Goal: Information Seeking & Learning: Learn about a topic

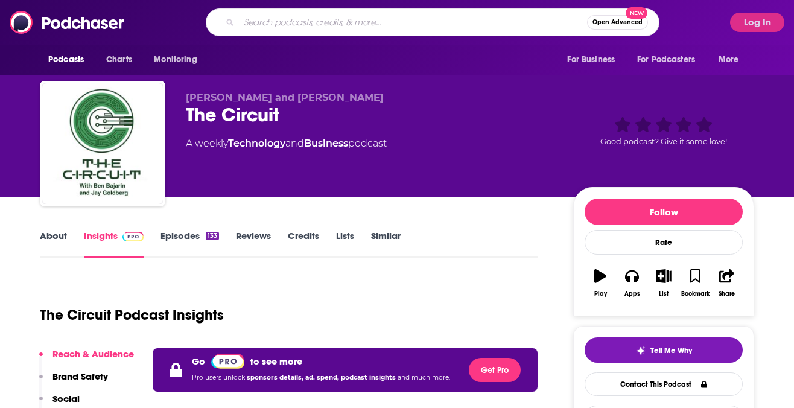
click at [275, 30] on input "Search podcasts, credits, & more..." at bounding box center [413, 22] width 348 height 19
type input "t"
type input "smart home tech"
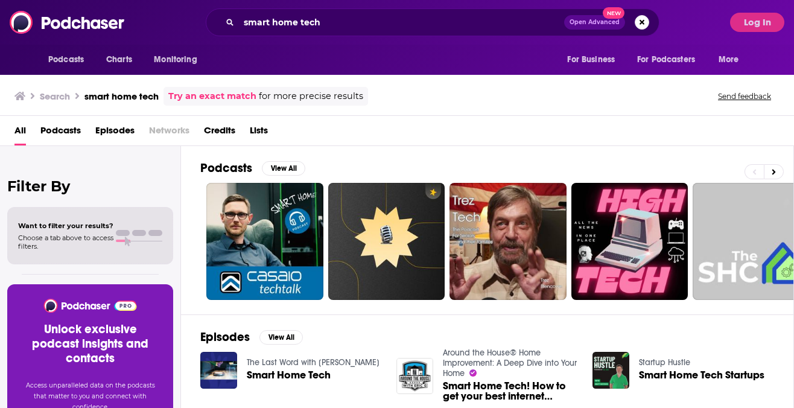
click at [53, 132] on span "Podcasts" at bounding box center [60, 133] width 40 height 25
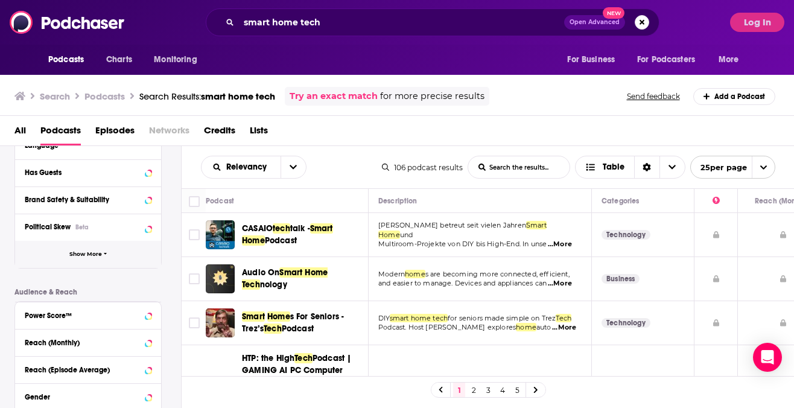
scroll to position [189, 0]
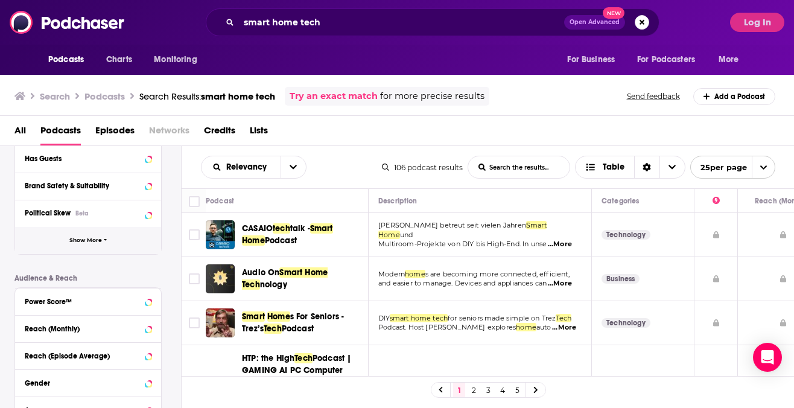
click at [84, 241] on span "Show More" at bounding box center [85, 240] width 33 height 7
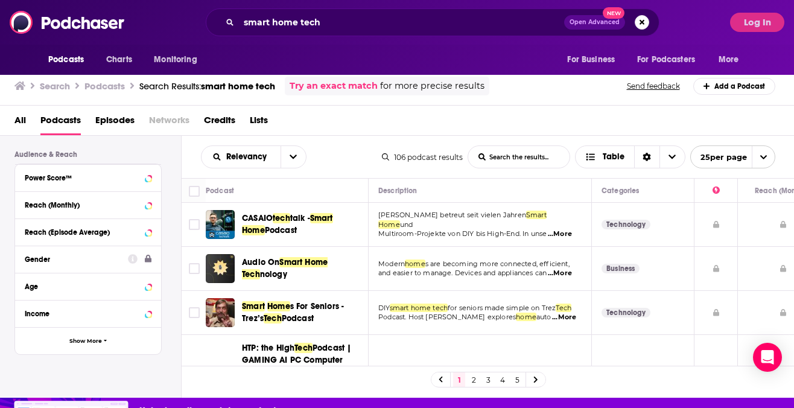
scroll to position [11, 0]
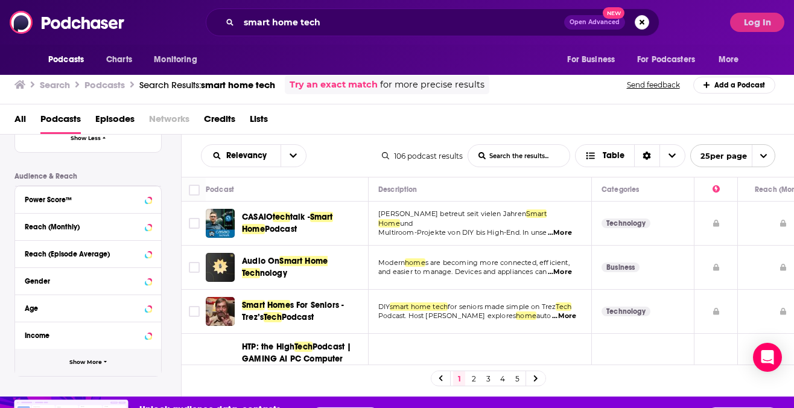
click at [91, 363] on span "Show More" at bounding box center [85, 362] width 33 height 7
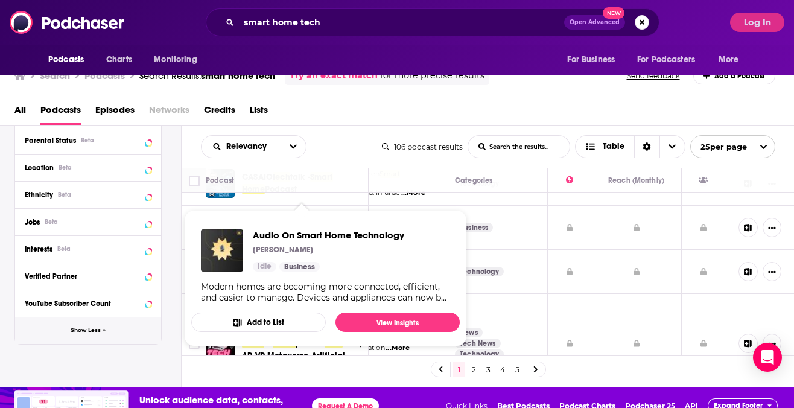
scroll to position [23, 0]
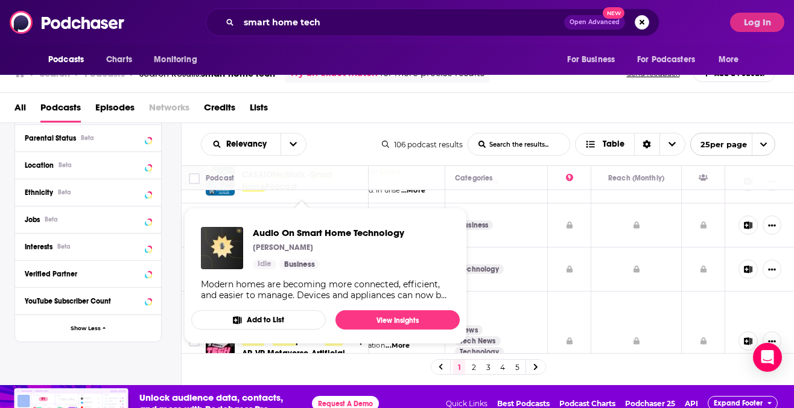
click at [367, 99] on div "All Podcasts Episodes Networks Credits Lists" at bounding box center [399, 110] width 771 height 25
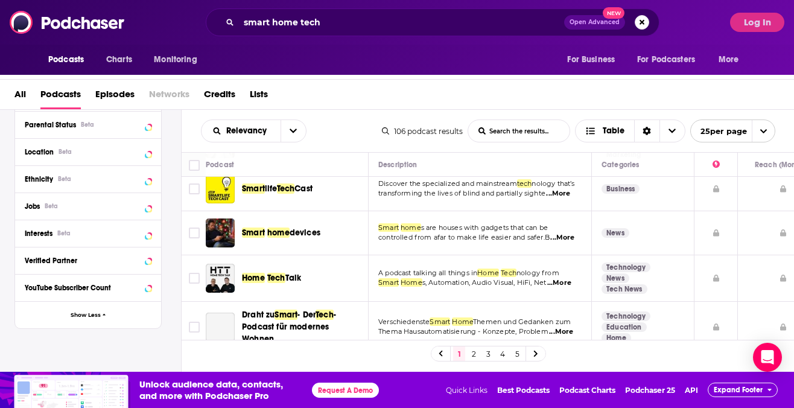
scroll to position [669, 0]
